Goal: Task Accomplishment & Management: Complete application form

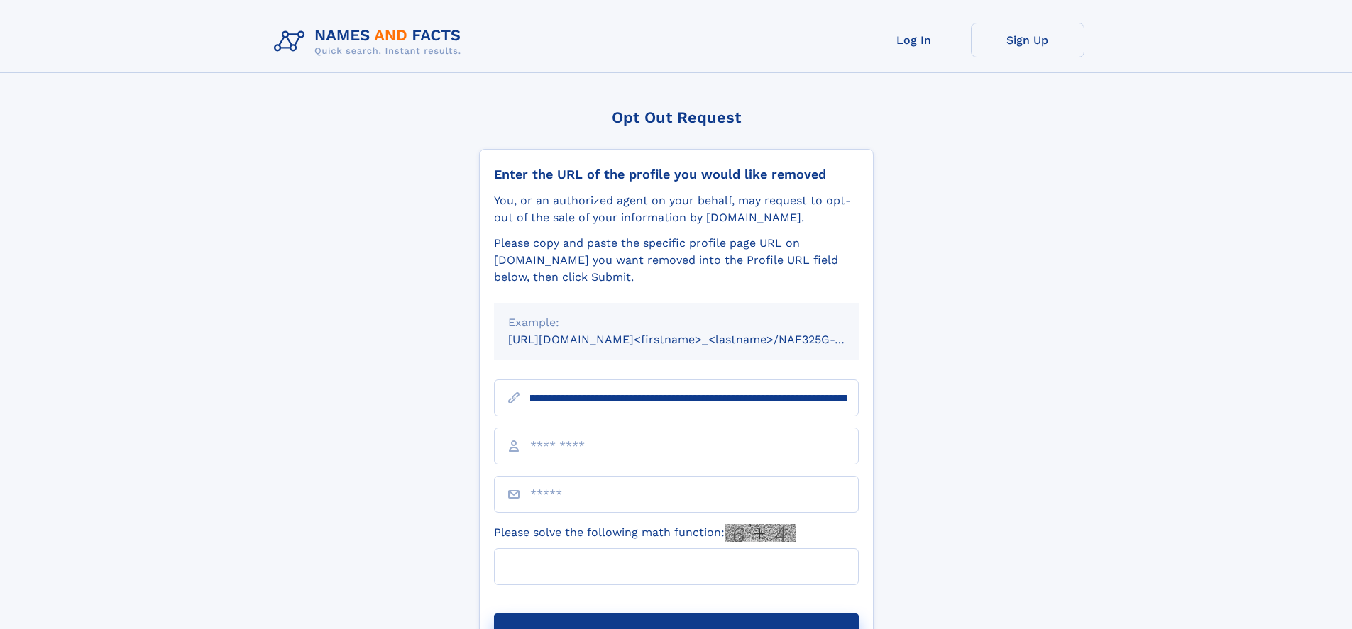
scroll to position [0, 165]
type input "**********"
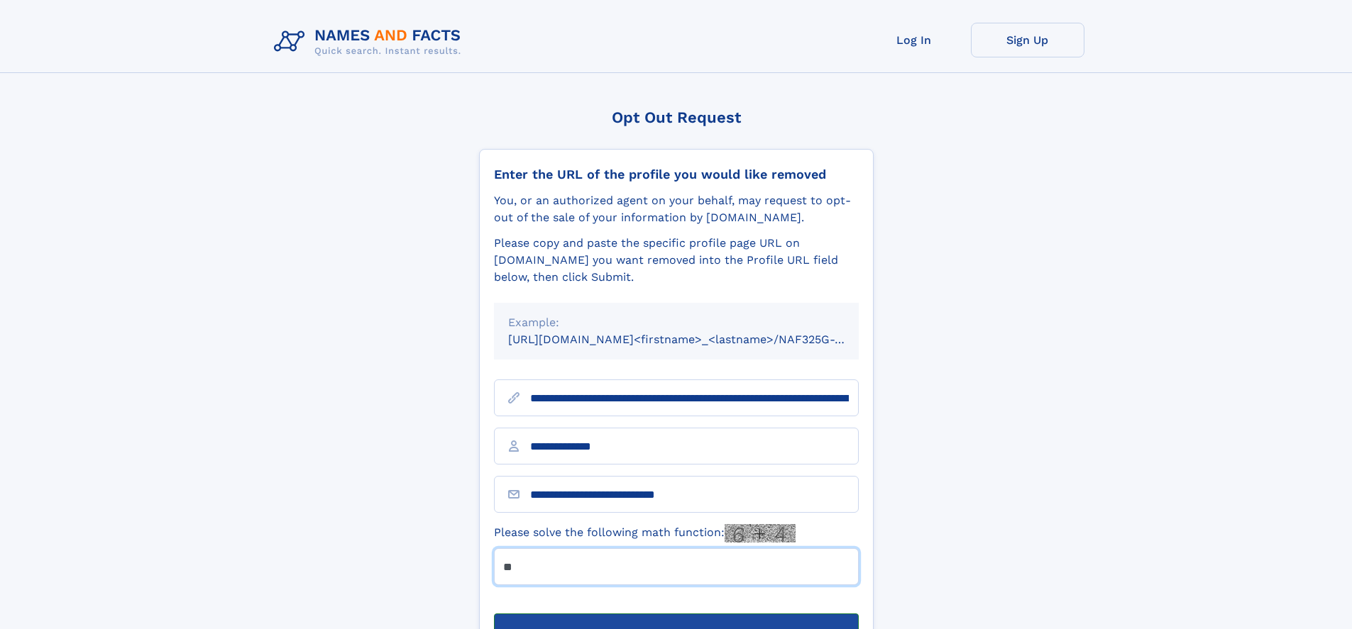
type input "**"
click at [676, 614] on button "Submit Opt Out Request" at bounding box center [676, 636] width 365 height 45
